Goal: Task Accomplishment & Management: Manage account settings

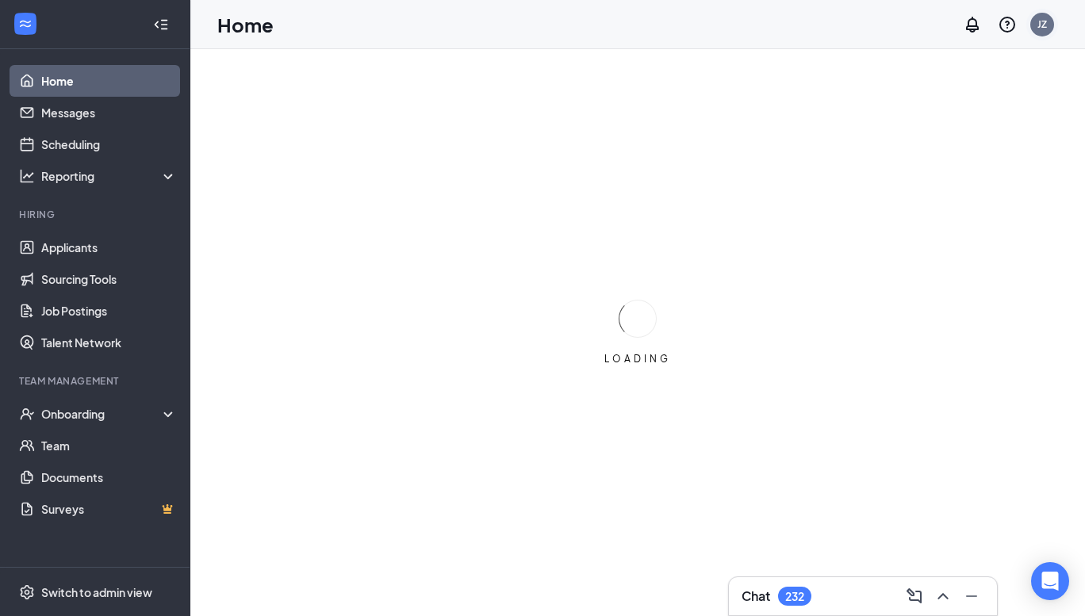
click at [1042, 29] on div "JZ" at bounding box center [1042, 25] width 32 height 32
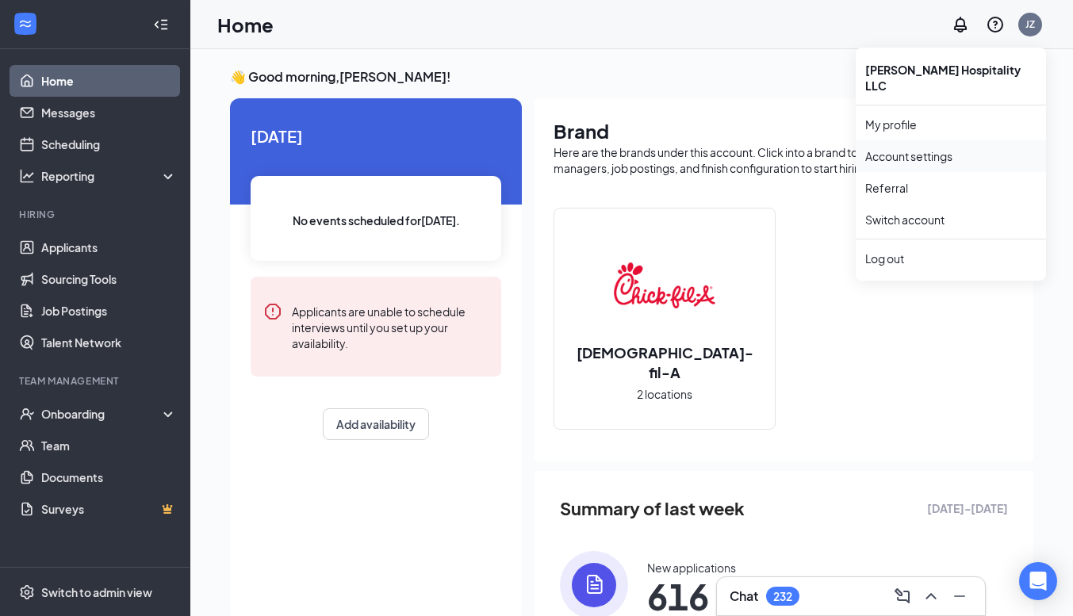
click at [903, 148] on link "Account settings" at bounding box center [950, 156] width 171 height 16
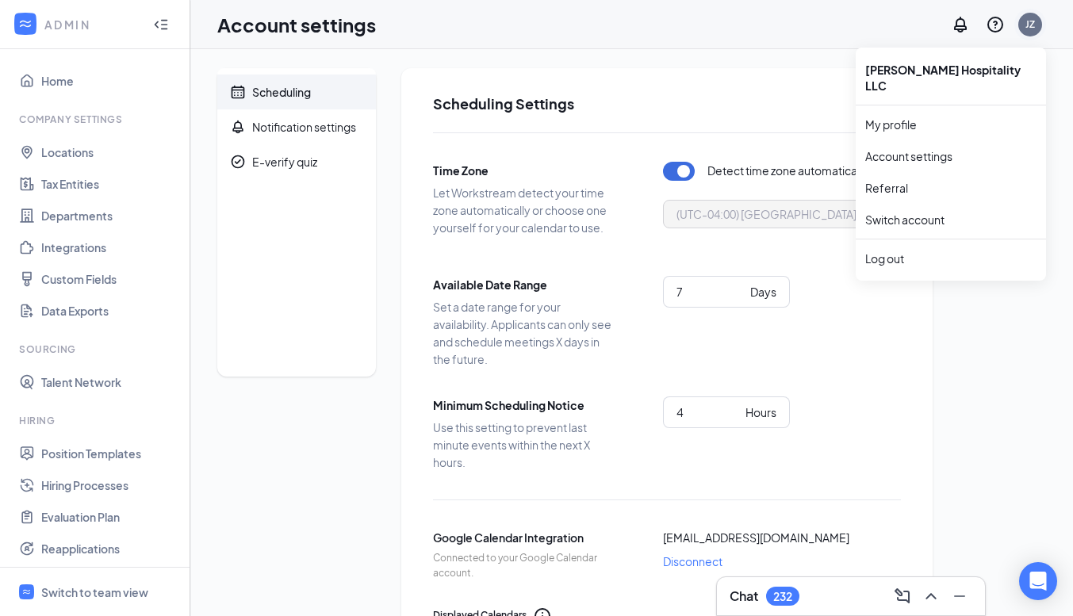
click at [1034, 29] on div "JZ" at bounding box center [1031, 23] width 10 height 13
click at [888, 117] on link "My profile" at bounding box center [950, 125] width 171 height 16
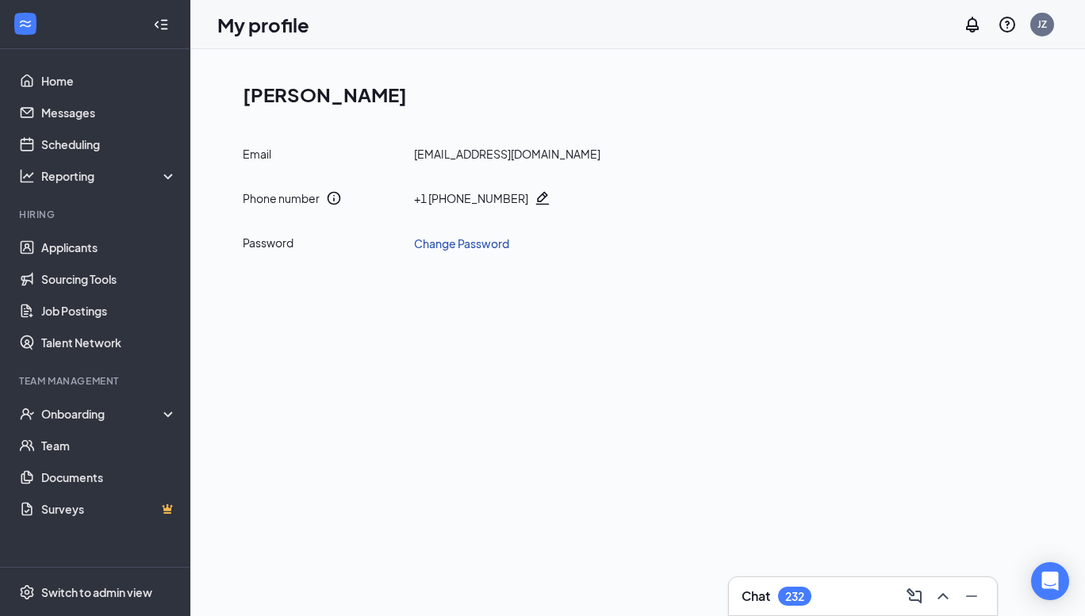
click at [467, 242] on link "Change Password" at bounding box center [461, 243] width 95 height 17
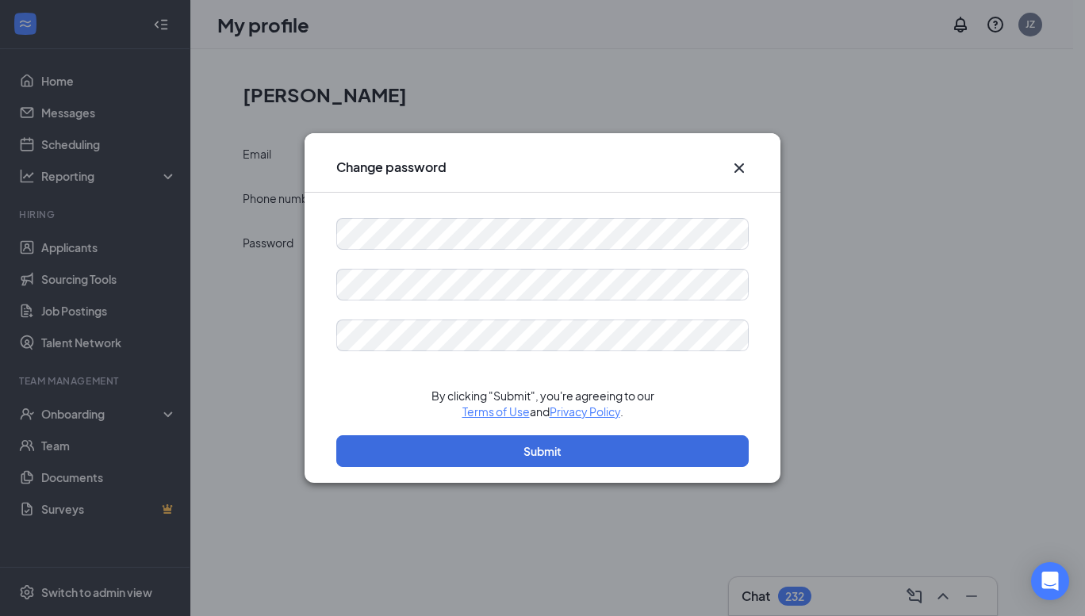
click at [737, 164] on icon "Cross" at bounding box center [739, 168] width 19 height 19
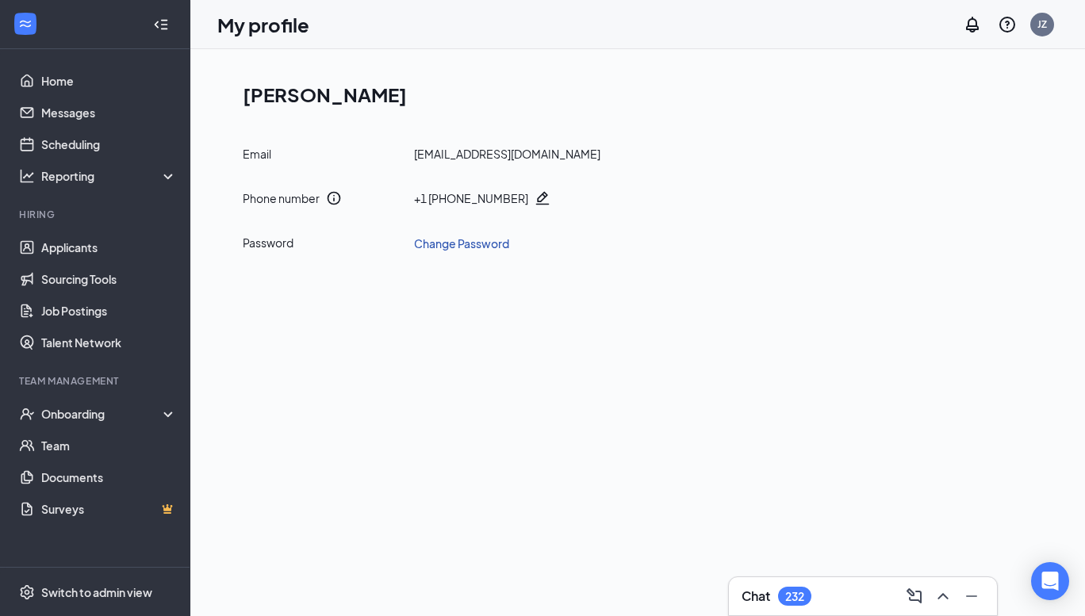
click at [461, 241] on link "Change Password" at bounding box center [461, 243] width 95 height 17
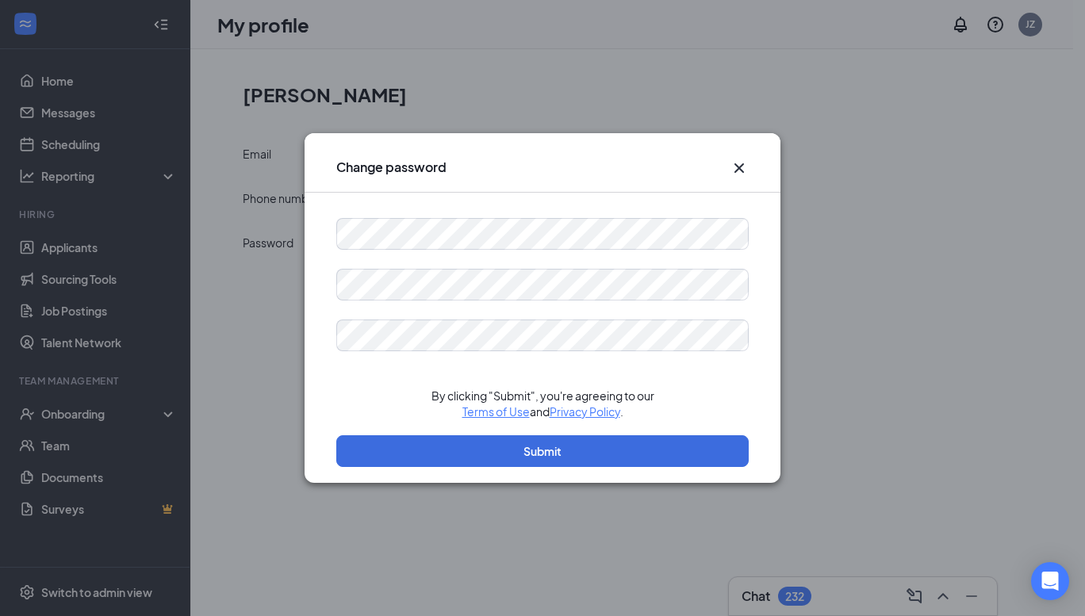
click at [734, 164] on icon "Cross" at bounding box center [739, 168] width 19 height 19
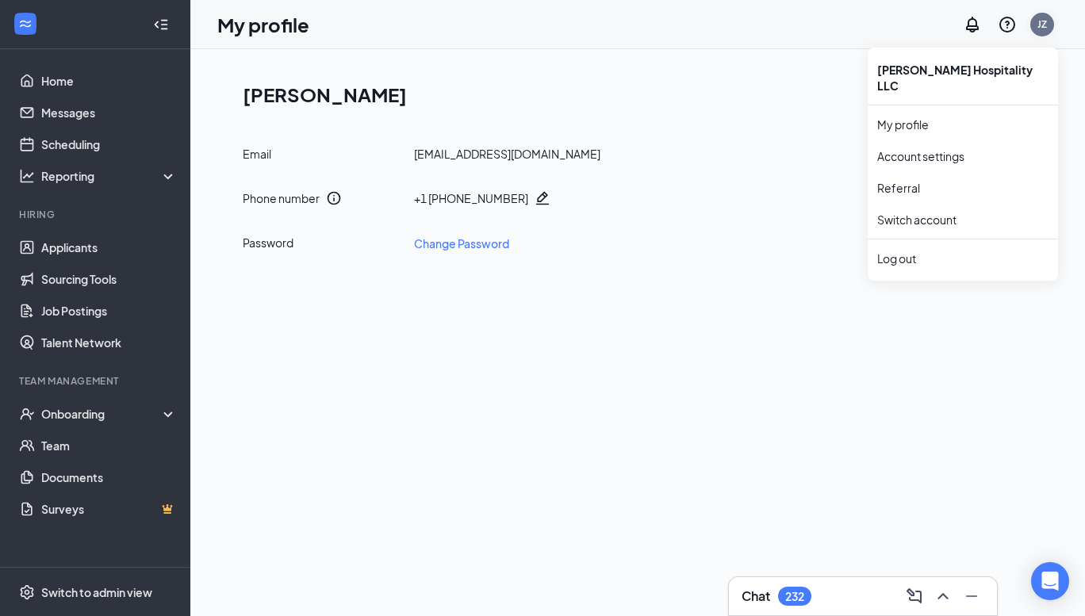
click at [1042, 18] on div "JZ" at bounding box center [1043, 23] width 10 height 13
click at [906, 117] on link "My profile" at bounding box center [962, 125] width 171 height 16
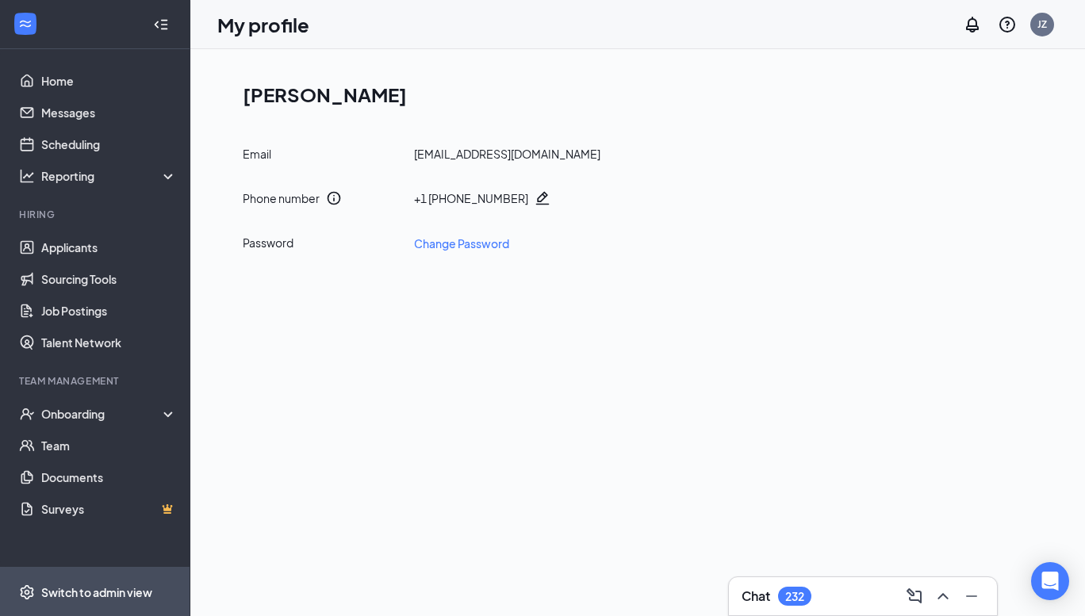
click at [107, 590] on div "Switch to admin view" at bounding box center [96, 593] width 111 height 16
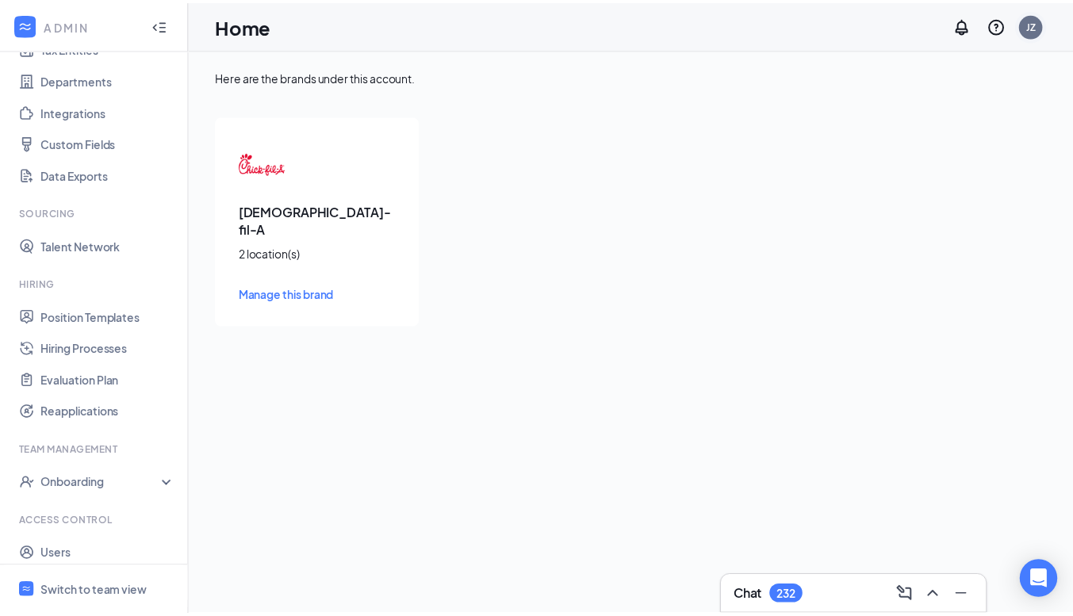
scroll to position [178, 0]
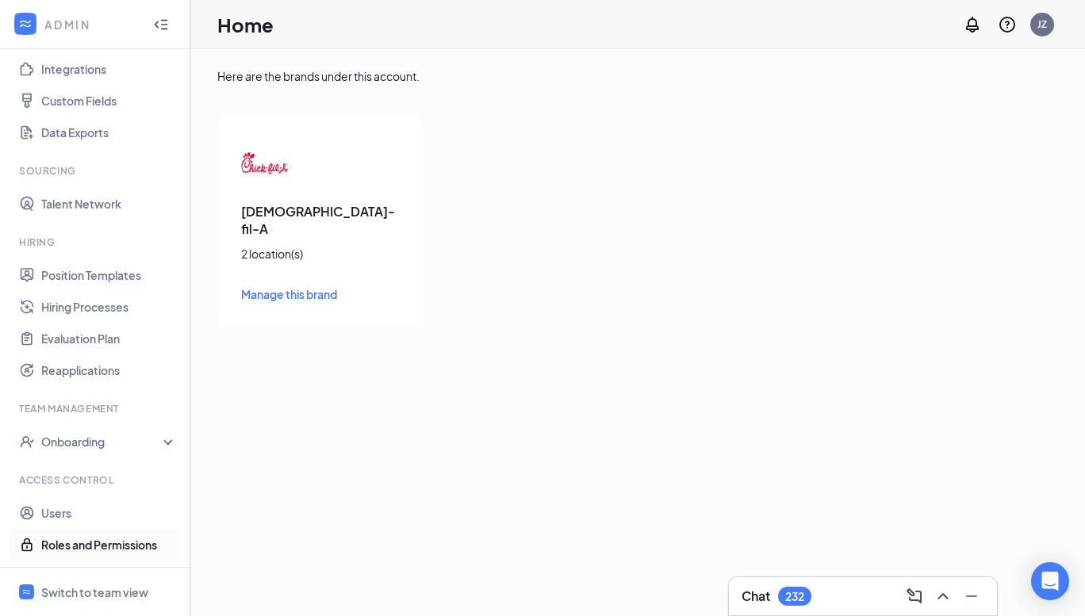
click at [115, 542] on link "Roles and Permissions" at bounding box center [109, 545] width 136 height 32
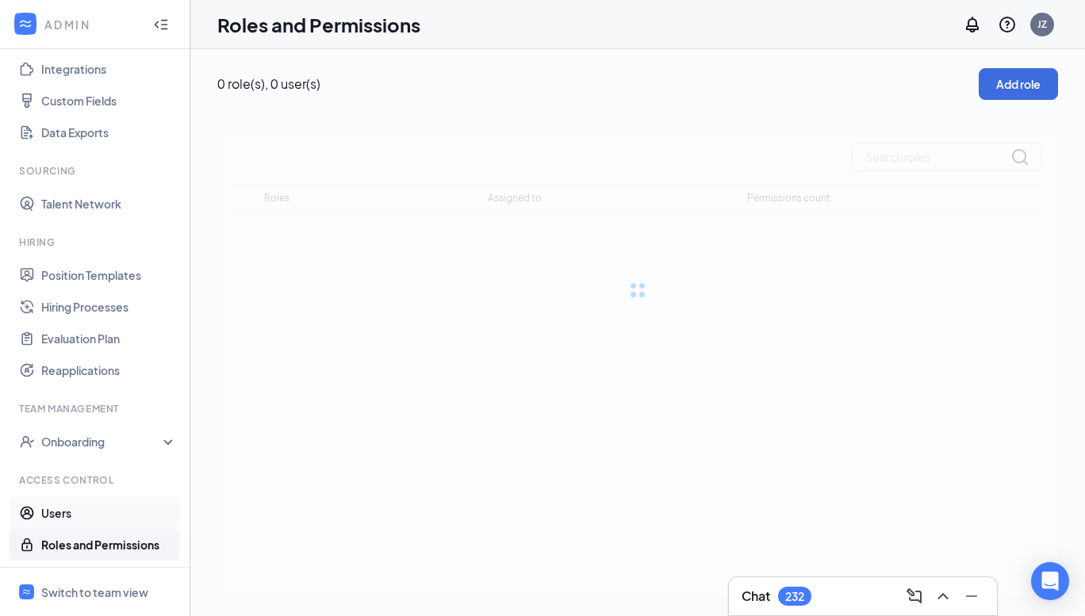
click at [70, 515] on link "Users" at bounding box center [109, 513] width 136 height 32
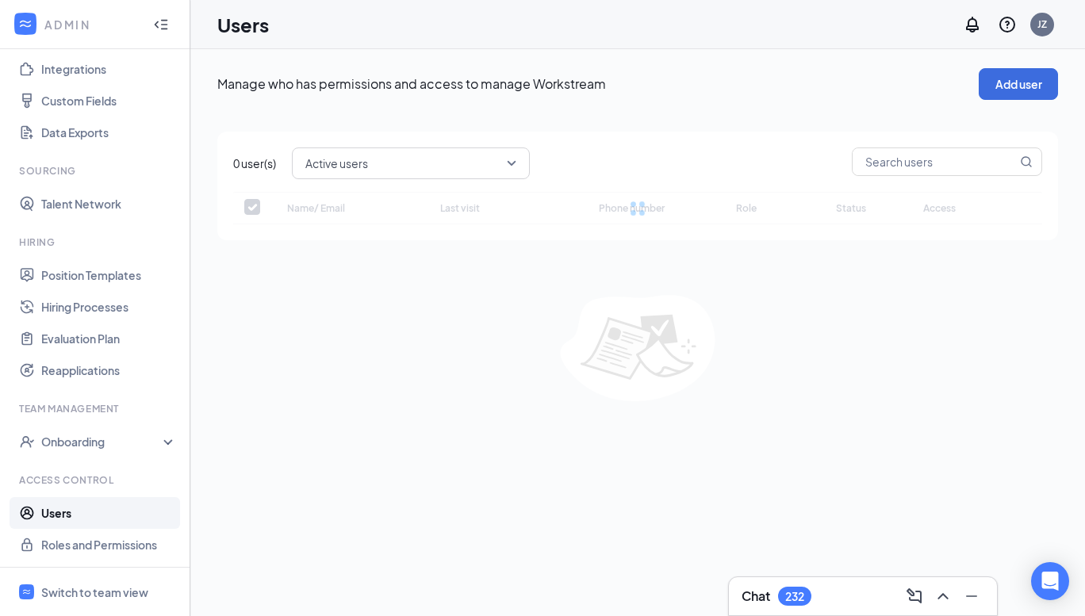
checkbox input "false"
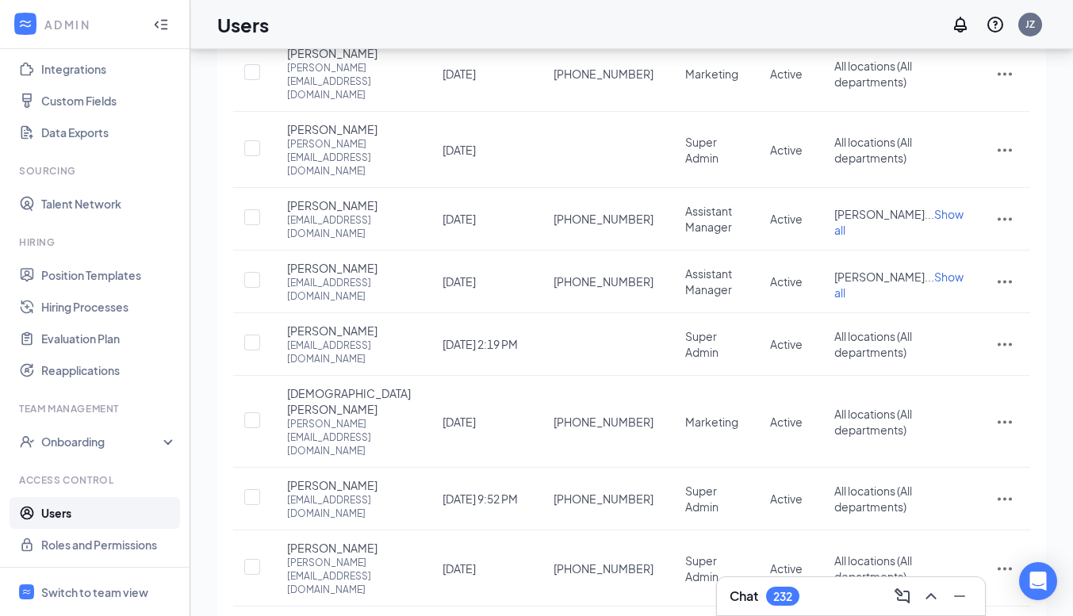
scroll to position [330, 0]
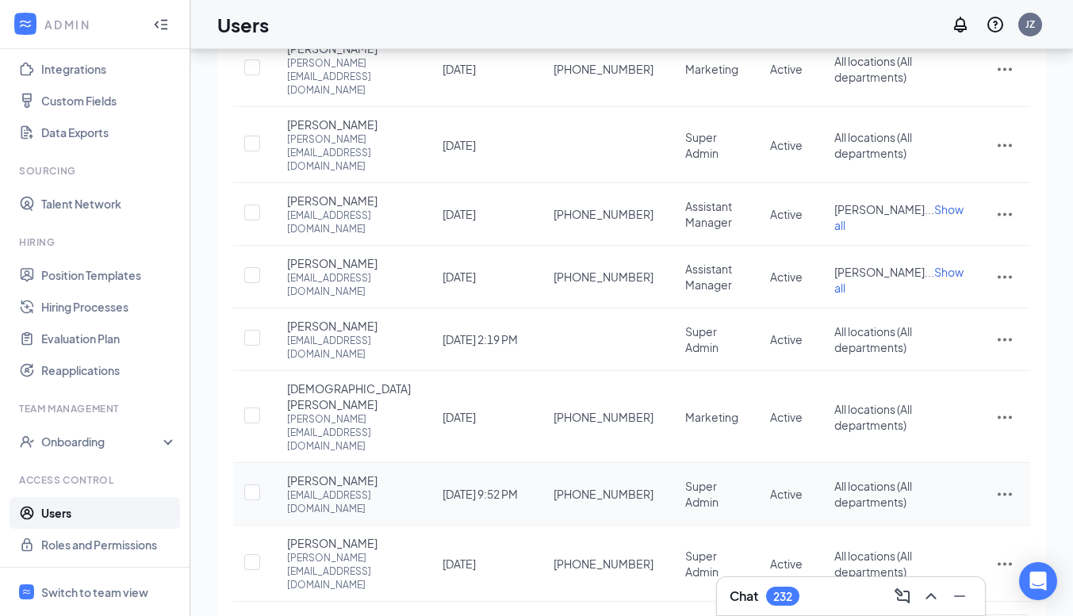
click at [1007, 485] on icon "ActionsIcon" at bounding box center [1004, 494] width 19 height 19
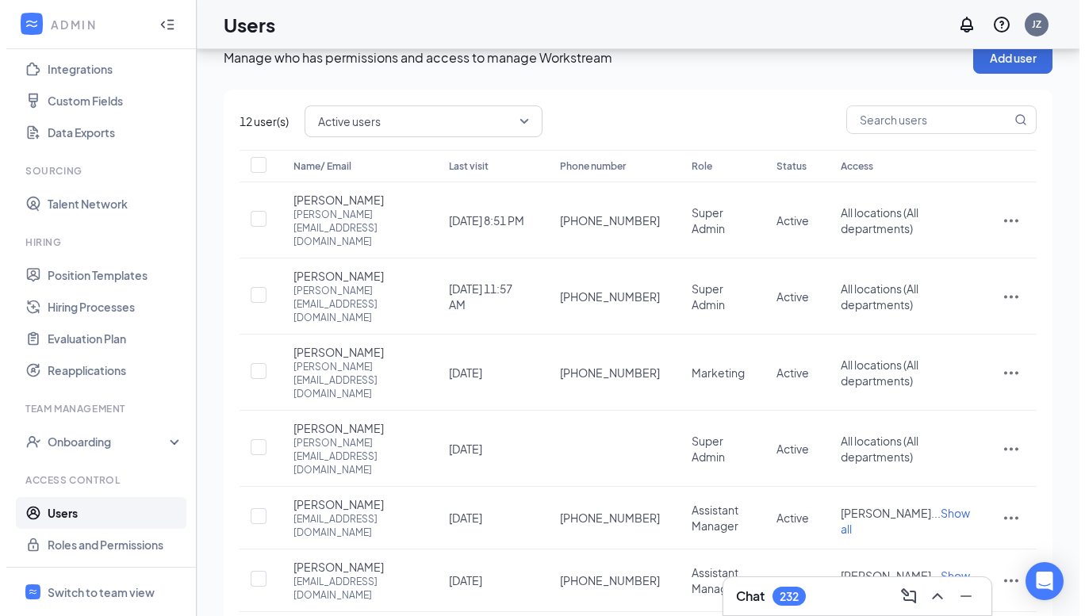
scroll to position [0, 0]
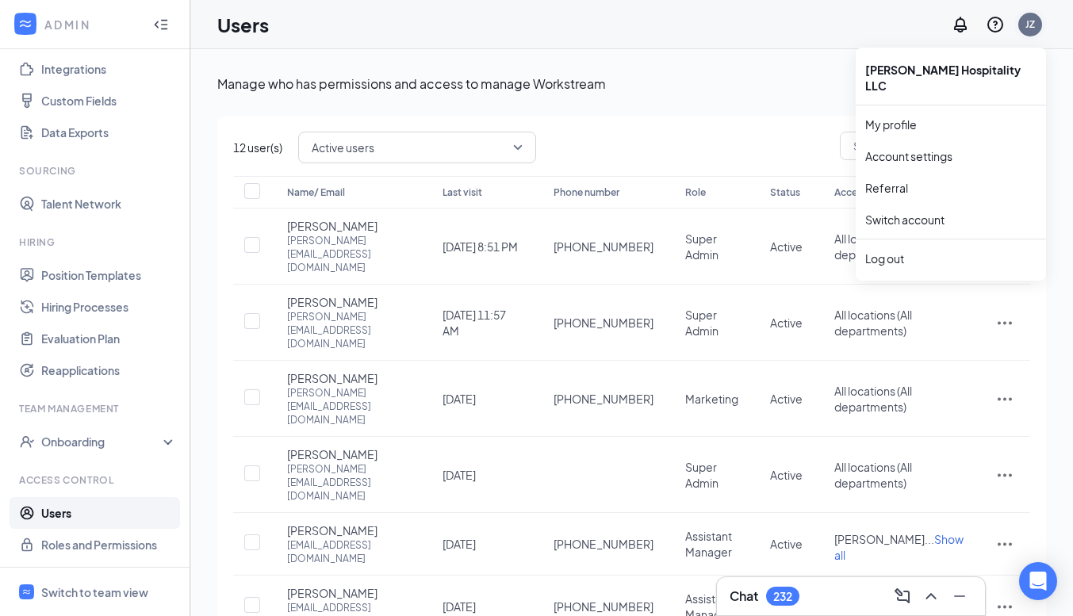
click at [1033, 28] on div "JZ" at bounding box center [1031, 23] width 10 height 13
click at [904, 117] on link "My profile" at bounding box center [950, 125] width 171 height 16
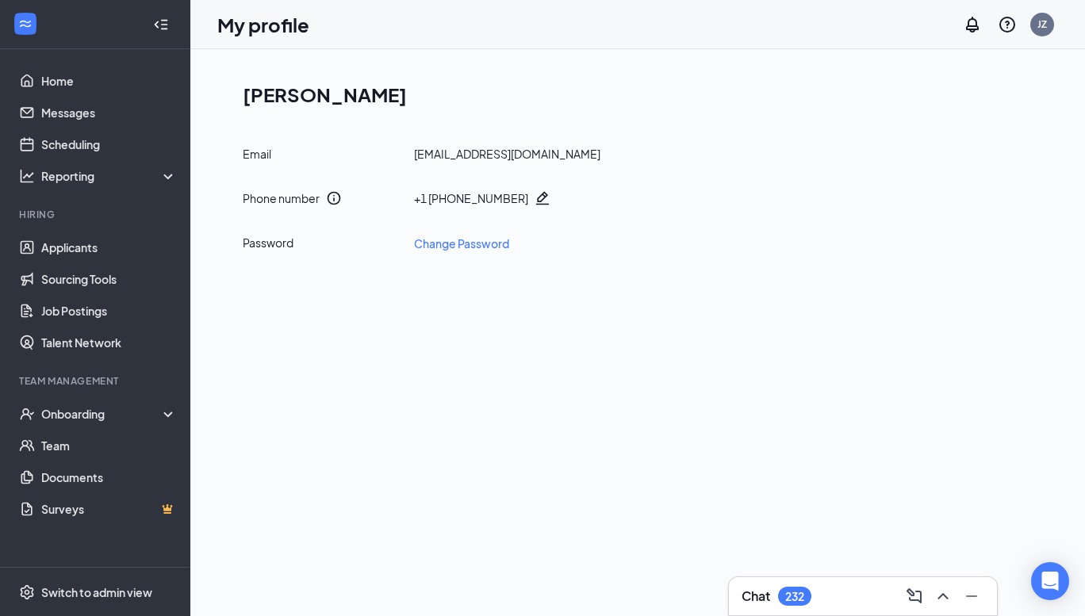
click at [451, 311] on div "[PERSON_NAME] Email [EMAIL_ADDRESS][DOMAIN_NAME] Phone number + [PHONE_NUMBER] …" at bounding box center [637, 332] width 895 height 567
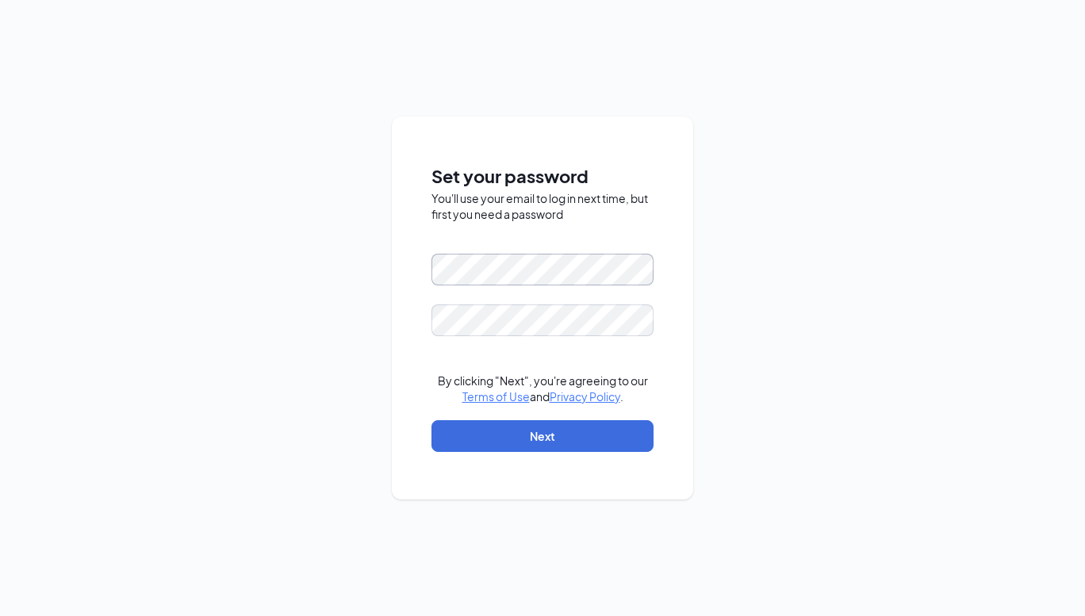
click at [389, 276] on div "Set your password You'll use your email to log in next time, but first you need…" at bounding box center [542, 308] width 1085 height 616
